Goal: Transaction & Acquisition: Purchase product/service

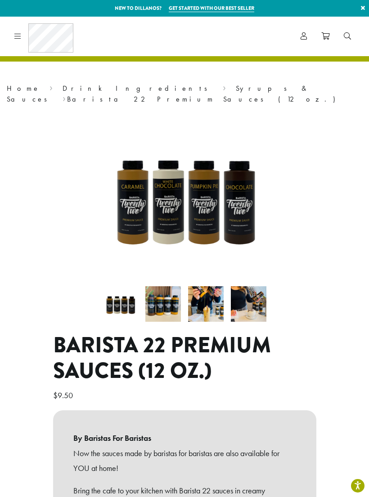
click at [19, 37] on icon at bounding box center [17, 35] width 7 height 7
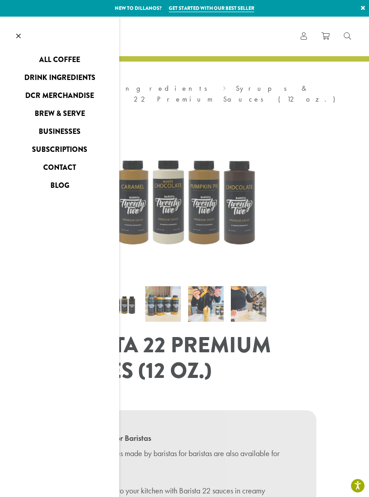
click at [21, 38] on link at bounding box center [18, 37] width 37 height 40
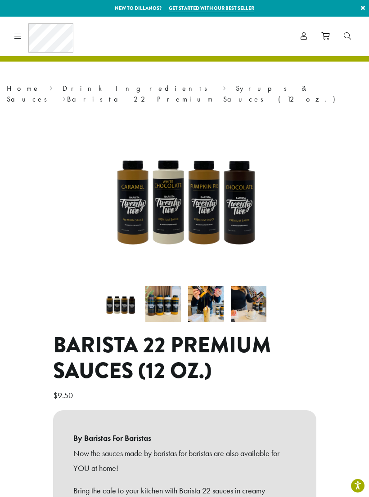
click at [108, 85] on link "Syrups & Sauces" at bounding box center [158, 94] width 303 height 20
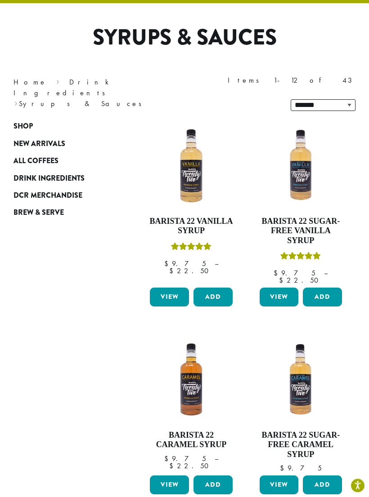
scroll to position [58, 0]
click at [324, 288] on button "Add" at bounding box center [322, 297] width 39 height 19
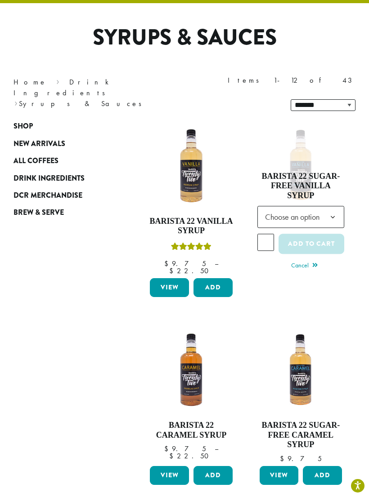
click at [330, 207] on b at bounding box center [332, 218] width 22 height 22
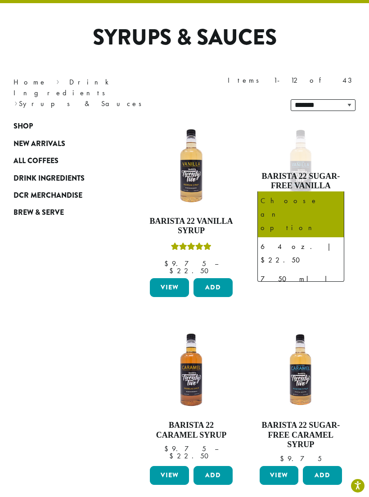
select select "******"
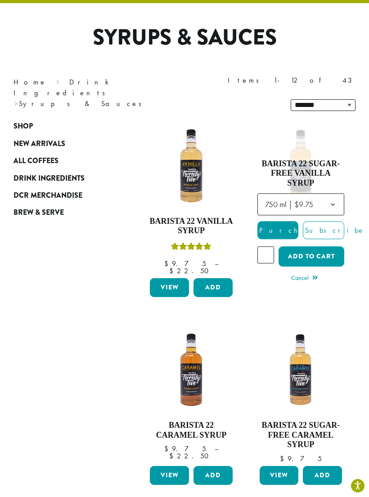
click at [321, 247] on button "Add to cart" at bounding box center [311, 257] width 66 height 20
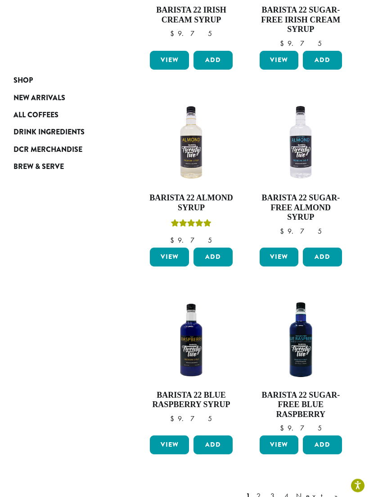
scroll to position [920, 0]
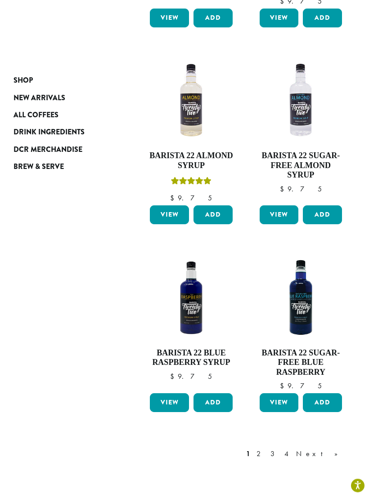
click at [335, 449] on link "Next »" at bounding box center [320, 454] width 52 height 11
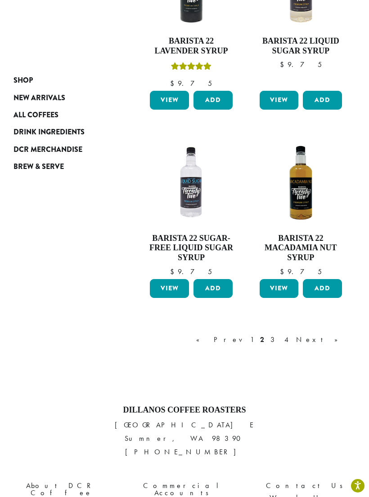
scroll to position [987, 0]
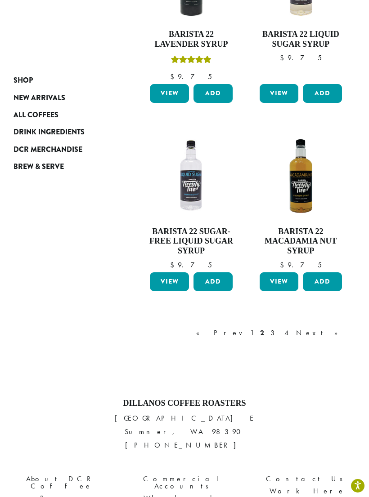
click at [339, 328] on link "Next »" at bounding box center [320, 333] width 52 height 11
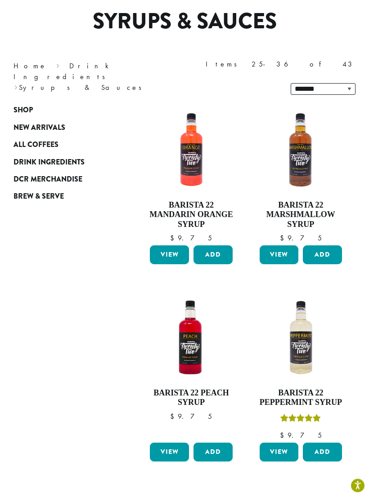
scroll to position [75, 0]
click at [323, 245] on button "Add" at bounding box center [322, 254] width 39 height 19
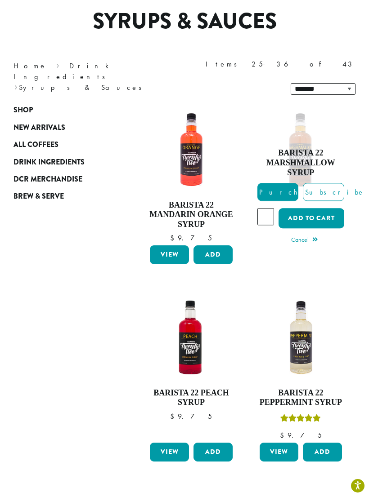
click at [330, 208] on button "Add to cart" at bounding box center [311, 218] width 66 height 20
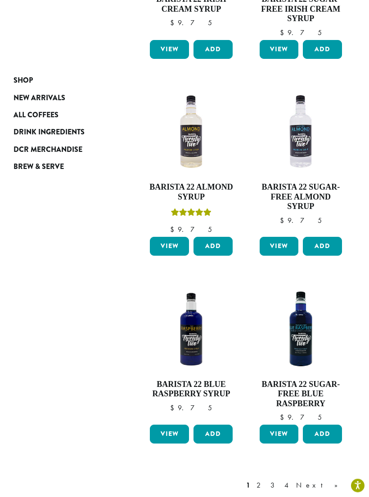
scroll to position [889, 0]
click at [334, 480] on link "Next »" at bounding box center [320, 485] width 52 height 11
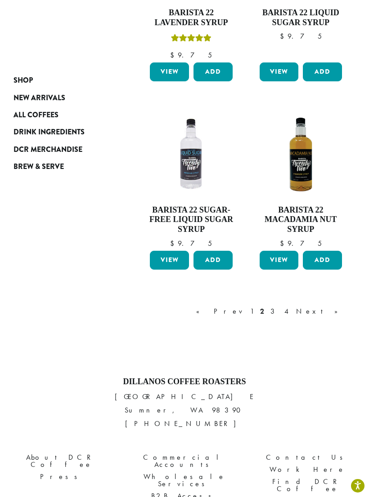
scroll to position [1008, 0]
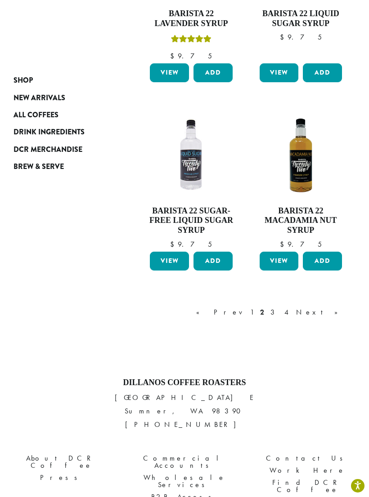
click at [339, 307] on link "Next »" at bounding box center [320, 312] width 52 height 11
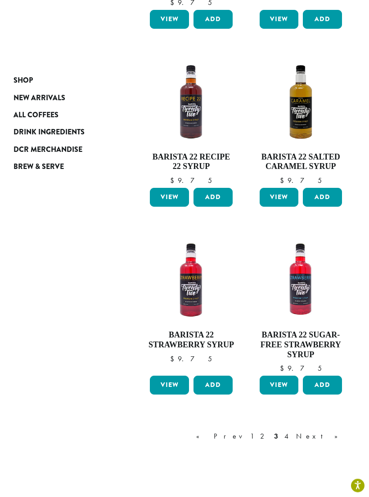
scroll to position [893, 0]
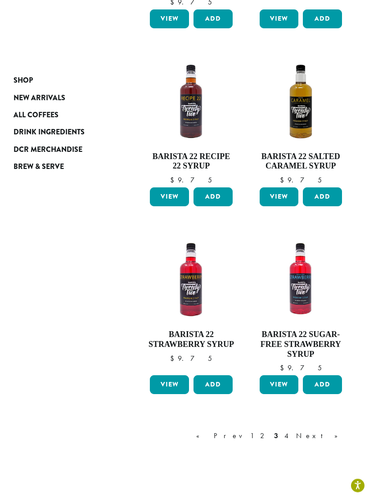
click at [329, 188] on button "Add" at bounding box center [322, 197] width 39 height 19
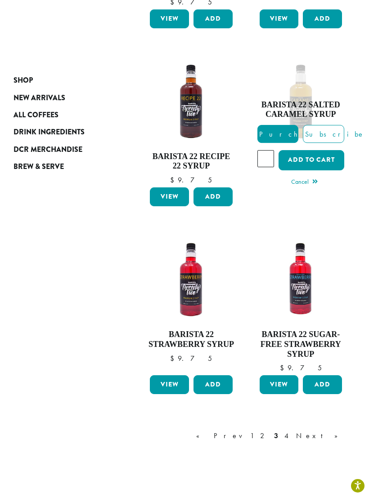
click at [328, 150] on button "Add to cart" at bounding box center [311, 160] width 66 height 20
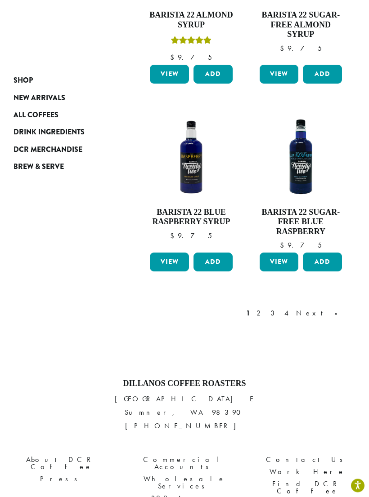
scroll to position [1166, 0]
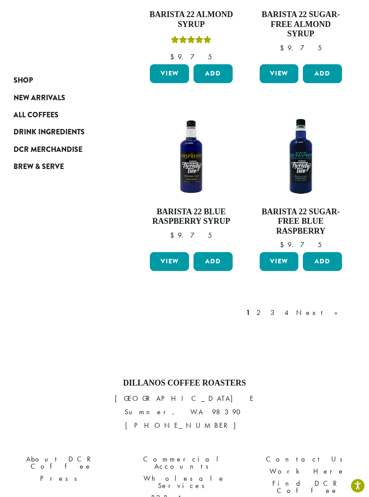
click at [280, 308] on link "3" at bounding box center [273, 313] width 11 height 11
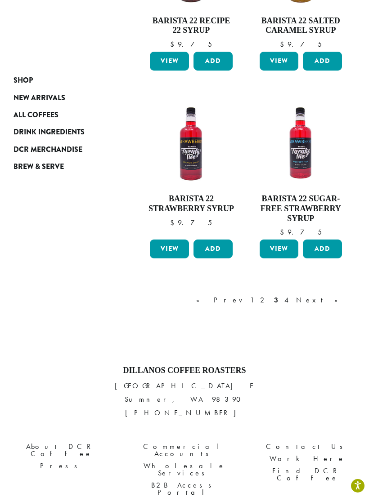
scroll to position [1080, 0]
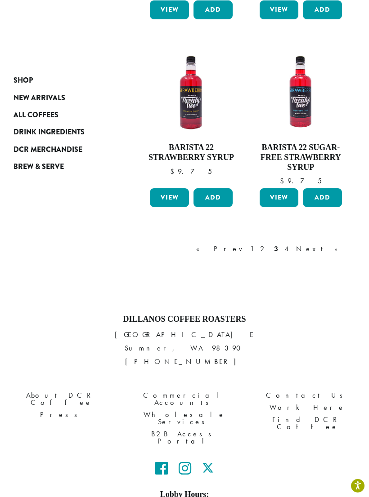
click at [338, 244] on link "Next »" at bounding box center [320, 249] width 52 height 11
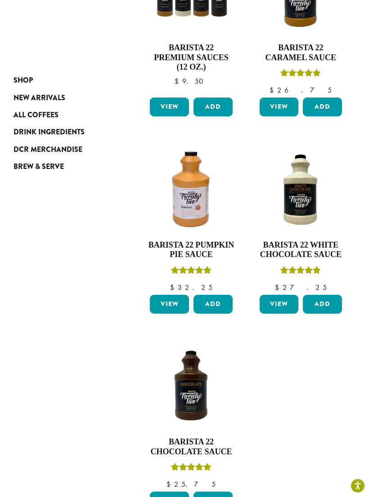
scroll to position [410, 0]
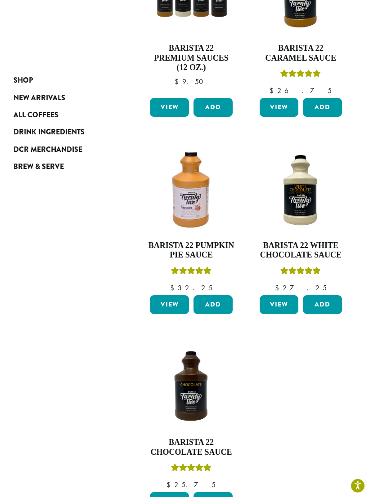
click at [218, 295] on button "Add" at bounding box center [212, 304] width 39 height 19
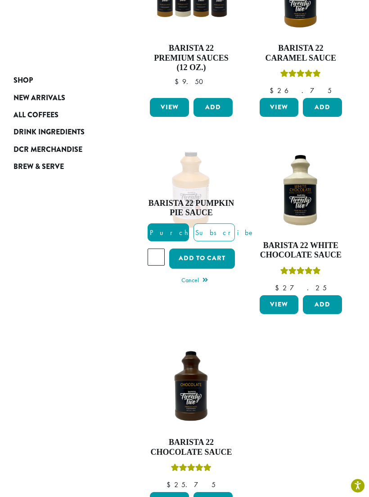
click at [215, 249] on button "Add to cart" at bounding box center [202, 259] width 66 height 20
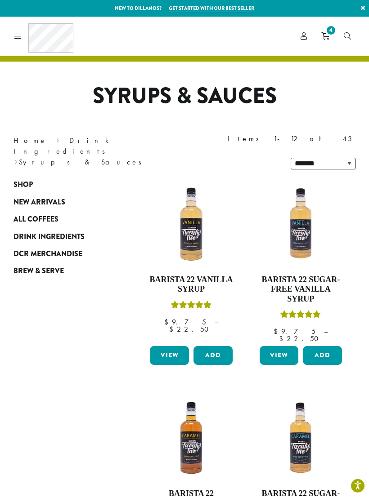
click at [69, 249] on span "DCR Merchandise" at bounding box center [47, 254] width 69 height 11
click at [58, 266] on span "Brew & Serve" at bounding box center [38, 271] width 50 height 11
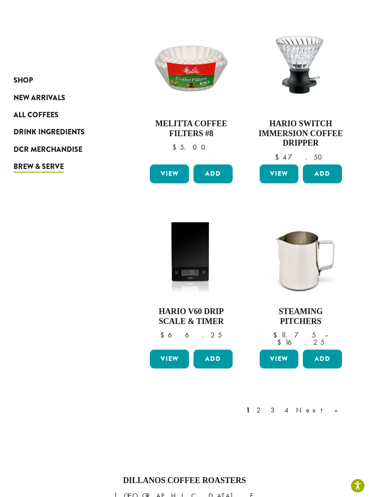
scroll to position [909, 0]
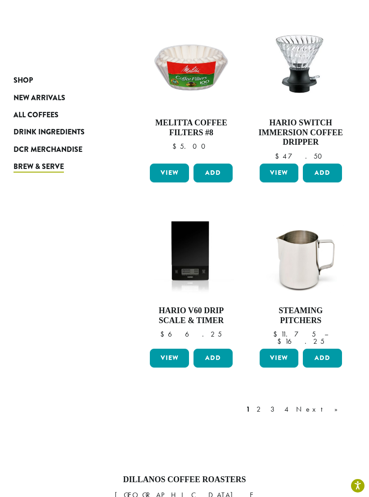
click at [334, 404] on link "Next »" at bounding box center [320, 409] width 52 height 11
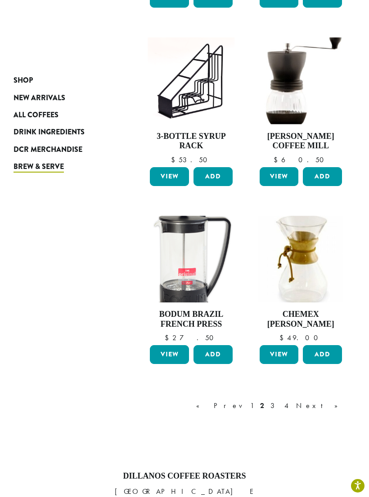
scroll to position [875, 0]
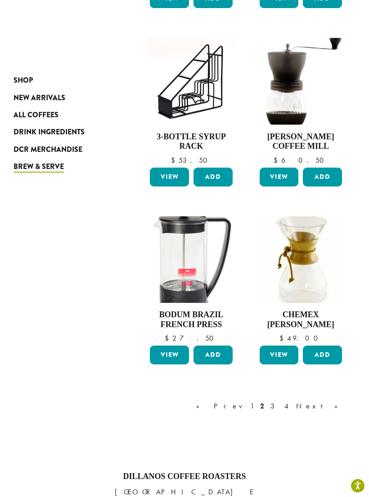
click at [333, 401] on link "Next »" at bounding box center [320, 406] width 52 height 11
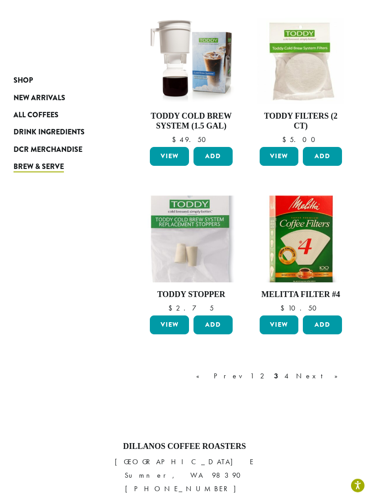
scroll to position [892, 0]
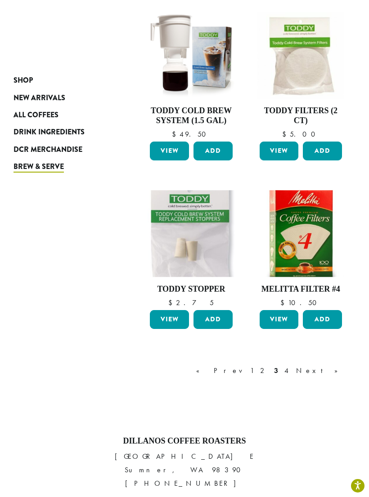
click at [334, 366] on link "Next »" at bounding box center [320, 371] width 52 height 11
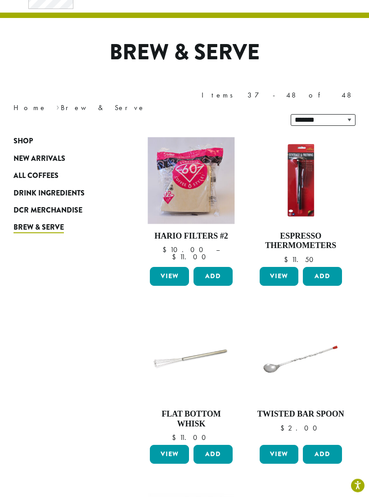
scroll to position [37, 0]
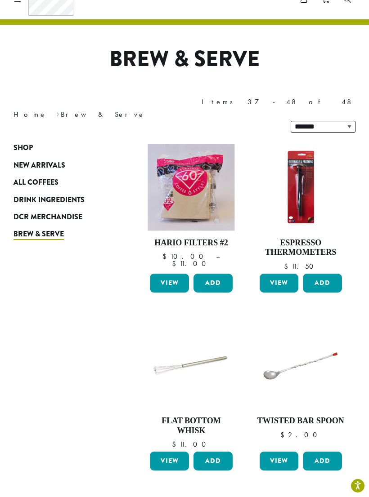
click at [25, 143] on span "Shop" at bounding box center [22, 148] width 19 height 11
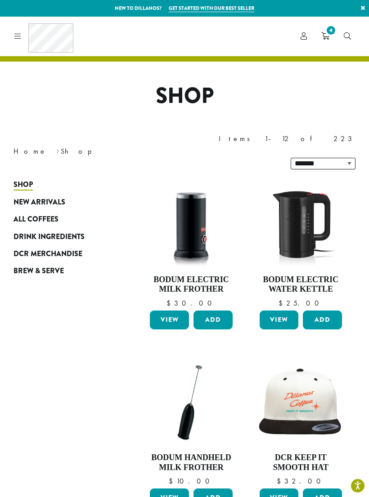
click at [23, 31] on div "Coffee All Coffees Best Sellers Blends Single Origins Dillanos Limited Organic …" at bounding box center [42, 36] width 62 height 29
click at [21, 37] on icon at bounding box center [17, 35] width 7 height 7
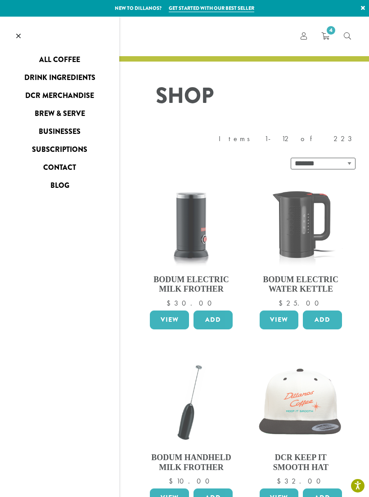
click at [71, 56] on link "All Coffee" at bounding box center [59, 60] width 119 height 14
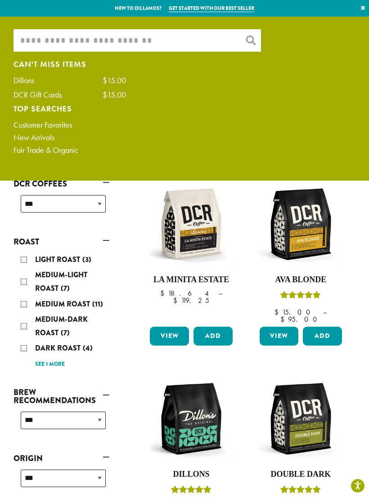
click at [176, 41] on input "What are you searching for?" at bounding box center [136, 40] width 247 height 22
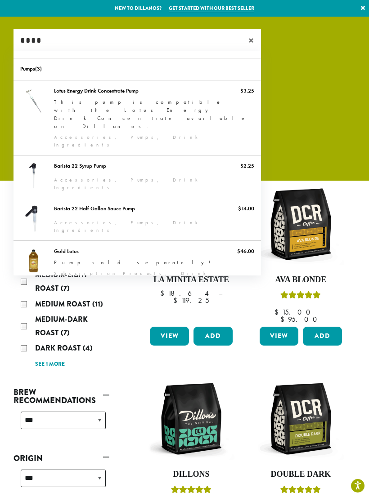
type input "****"
click at [152, 198] on link "Barista 22 Half Gallon Sauce Pump" at bounding box center [136, 219] width 247 height 42
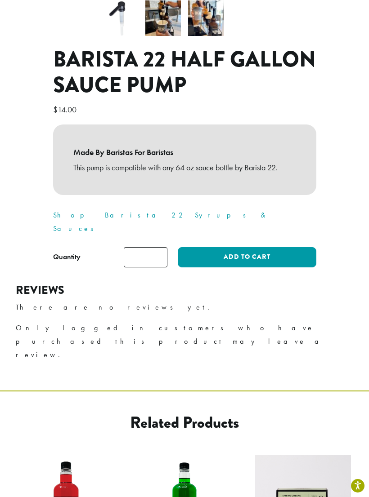
scroll to position [285, 0]
click at [209, 248] on button "Add to cart" at bounding box center [247, 258] width 138 height 20
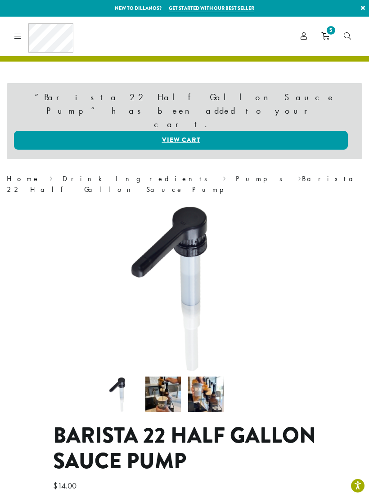
click at [326, 31] on span "5" at bounding box center [331, 30] width 12 height 12
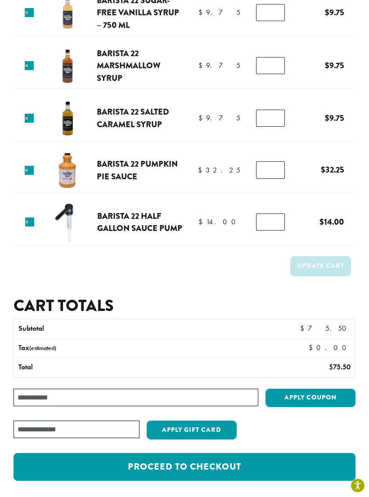
click at [31, 394] on input "Coupon:" at bounding box center [135, 398] width 245 height 18
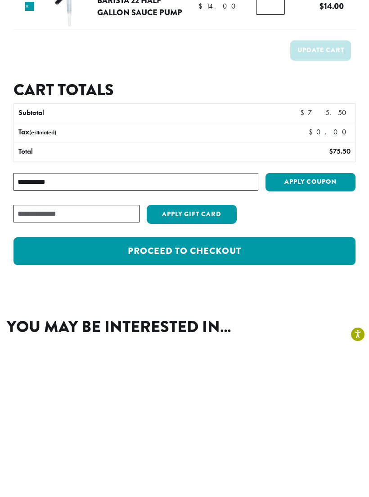
type input "**********"
click at [294, 325] on button "Apply coupon" at bounding box center [310, 334] width 90 height 18
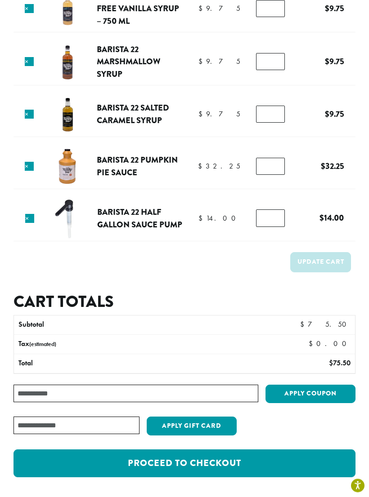
scroll to position [174, 0]
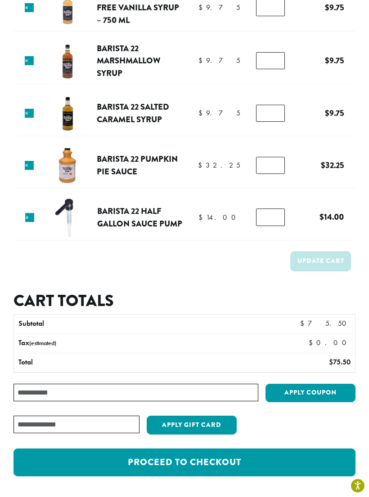
click at [33, 384] on input "Coupon:" at bounding box center [135, 393] width 245 height 18
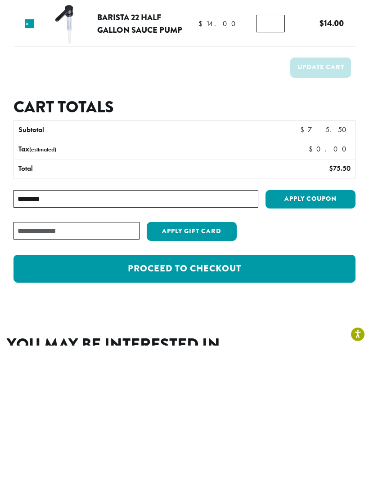
type input "********"
click at [295, 342] on button "Apply coupon" at bounding box center [310, 351] width 90 height 18
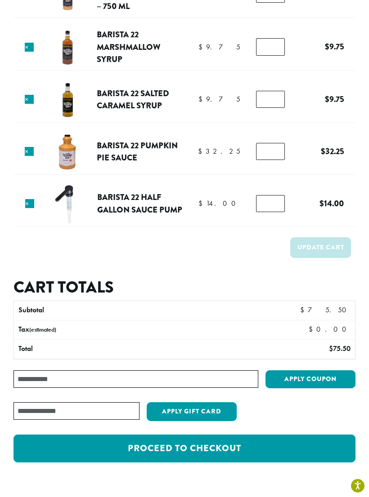
click at [32, 379] on input "Coupon:" at bounding box center [135, 379] width 245 height 18
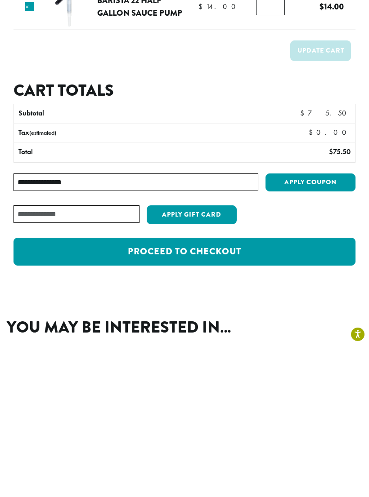
type input "**********"
click at [307, 325] on button "Apply coupon" at bounding box center [310, 334] width 90 height 18
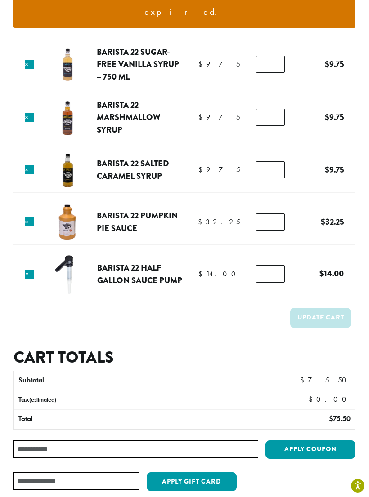
click at [29, 441] on input "Coupon:" at bounding box center [135, 450] width 245 height 18
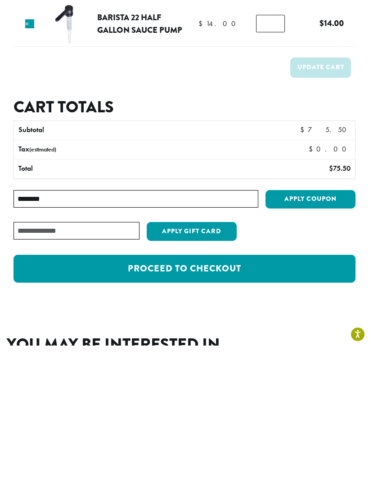
type input "********"
click at [298, 342] on button "Apply coupon" at bounding box center [310, 351] width 90 height 18
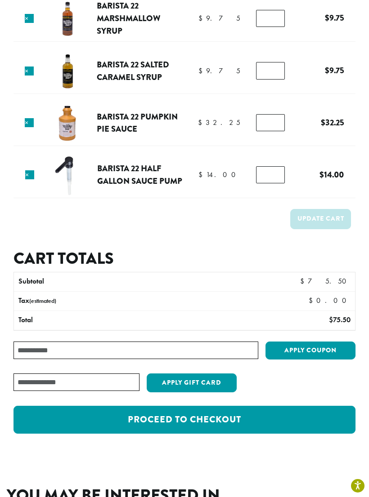
scroll to position [232, 0]
click at [54, 406] on link "Proceed to checkout" at bounding box center [184, 420] width 342 height 28
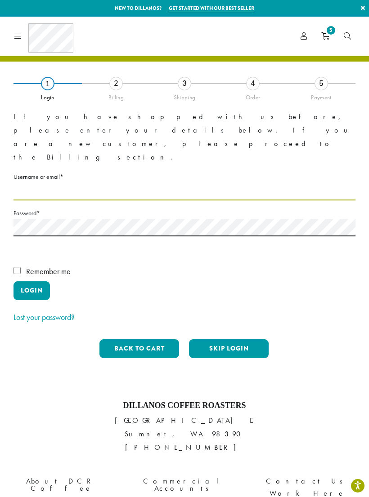
click at [20, 183] on input "Username or email * Required" at bounding box center [184, 192] width 342 height 18
type input "**********"
click at [27, 281] on button "Login" at bounding box center [31, 290] width 36 height 19
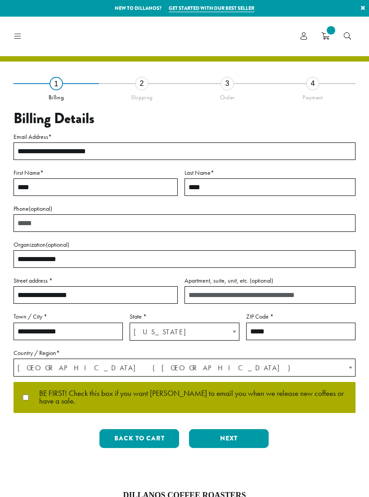
select select "**"
click at [241, 438] on button "Next" at bounding box center [229, 438] width 80 height 19
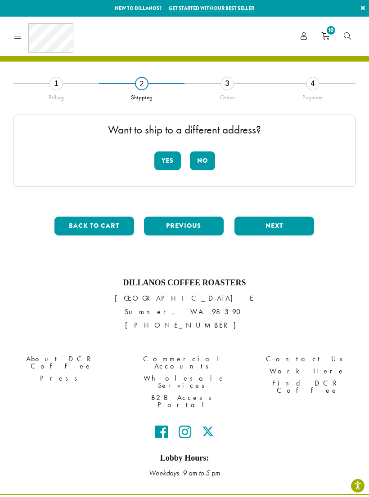
click at [203, 156] on button "No" at bounding box center [202, 161] width 25 height 19
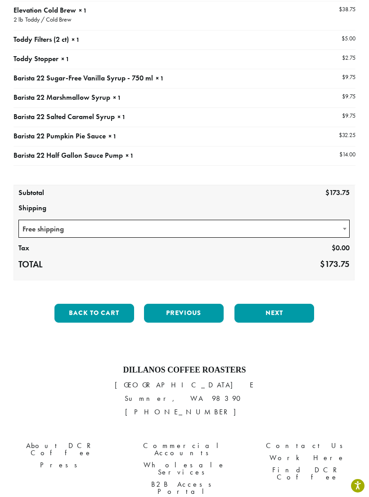
scroll to position [183, 0]
click at [70, 314] on button "Back to cart" at bounding box center [94, 313] width 80 height 19
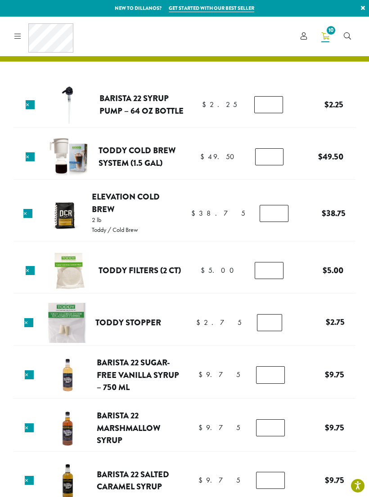
click at [27, 158] on link "×" at bounding box center [30, 156] width 9 height 9
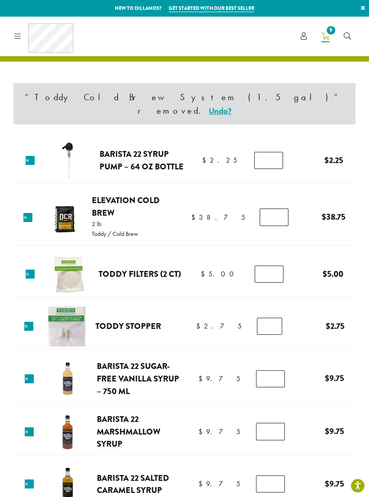
click at [28, 322] on link "×" at bounding box center [28, 326] width 9 height 9
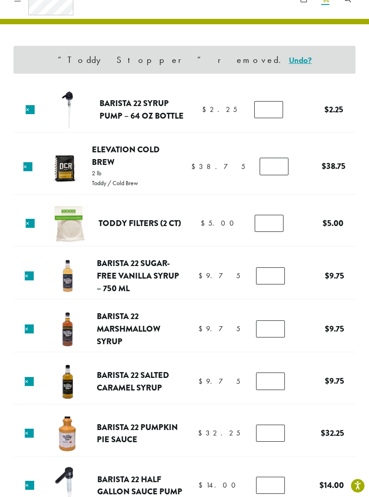
scroll to position [38, 0]
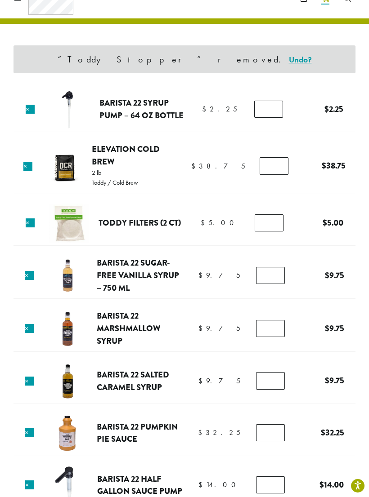
click at [30, 167] on link "×" at bounding box center [27, 166] width 9 height 9
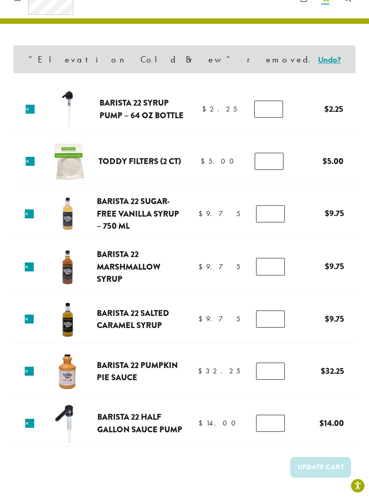
click at [28, 165] on link "×" at bounding box center [30, 161] width 9 height 9
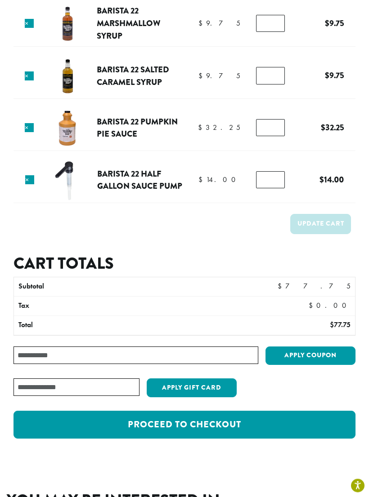
scroll to position [243, 0]
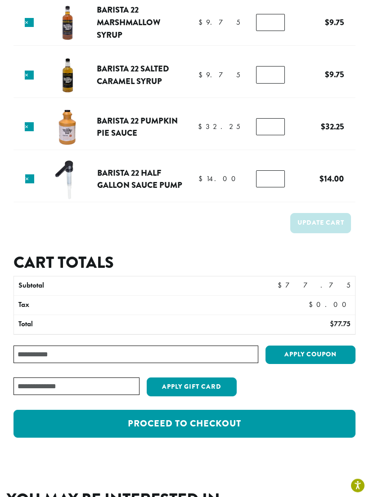
click at [51, 418] on link "Proceed to checkout" at bounding box center [184, 424] width 342 height 28
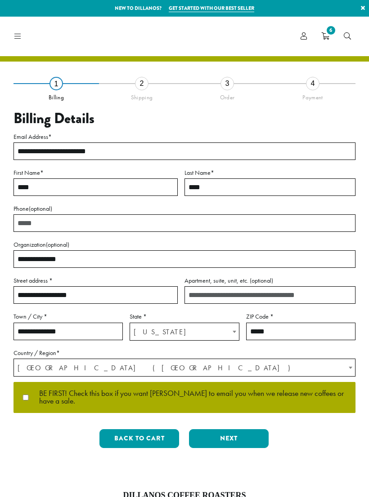
select select "**"
click at [242, 435] on button "Next" at bounding box center [229, 438] width 80 height 19
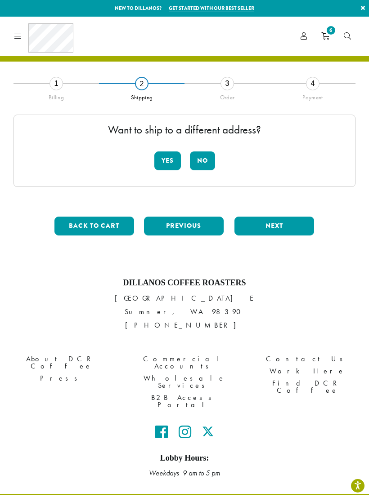
click at [205, 165] on button "No" at bounding box center [202, 161] width 25 height 19
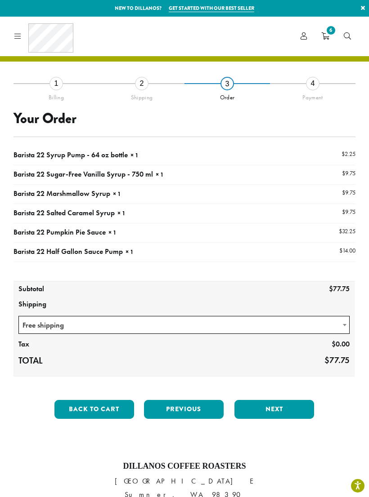
click at [260, 409] on button "Next" at bounding box center [274, 409] width 80 height 19
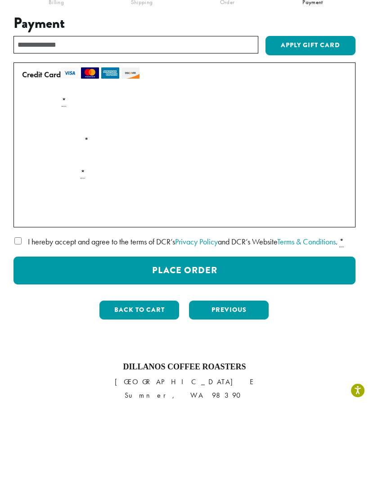
click at [21, 330] on label "I hereby accept and agree to the terms of DCR’s Privacy Policy and DCR’s Websit…" at bounding box center [184, 337] width 342 height 14
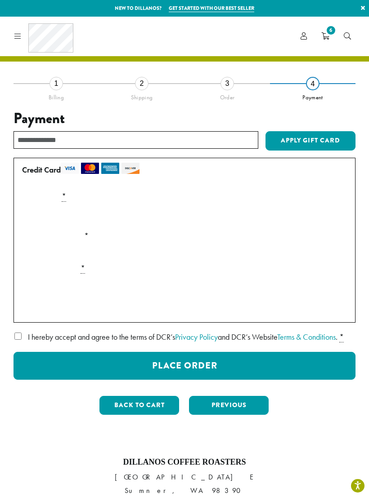
click at [138, 375] on button "Place Order" at bounding box center [184, 366] width 342 height 28
